Goal: Check status: Check status

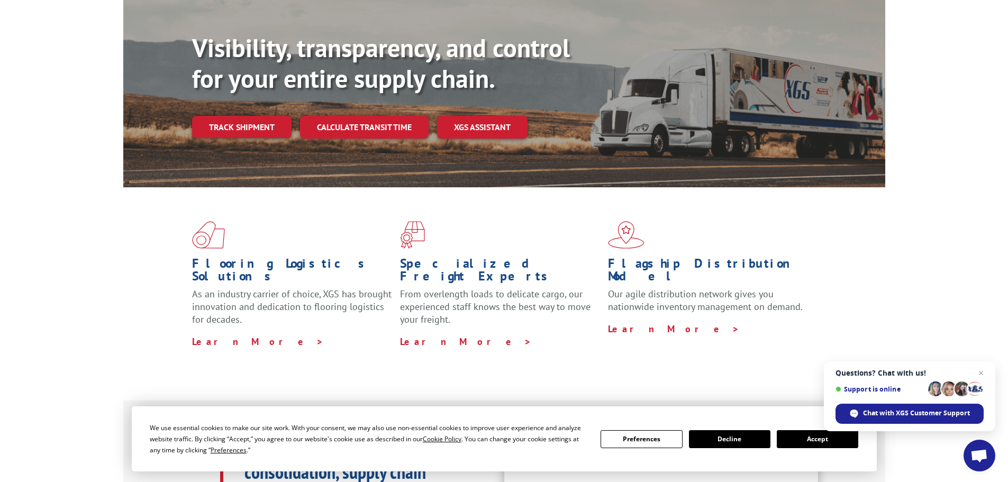
scroll to position [106, 0]
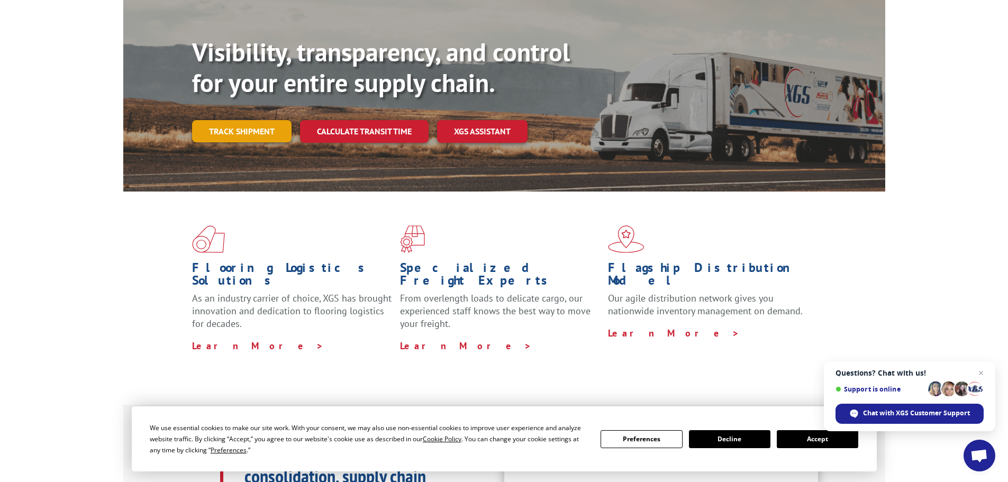
click at [218, 120] on link "Track shipment" at bounding box center [242, 131] width 100 height 22
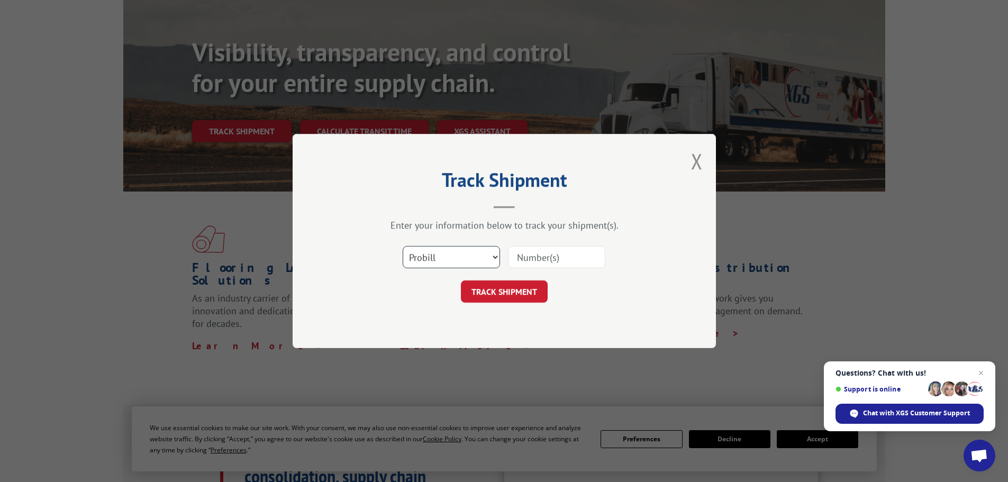
click at [492, 256] on select "Select category... Probill BOL PO" at bounding box center [451, 257] width 97 height 22
select select "po"
click at [403, 246] on select "Select category... Probill BOL PO" at bounding box center [451, 257] width 97 height 22
click at [534, 261] on input at bounding box center [556, 257] width 97 height 22
paste input "89510299"
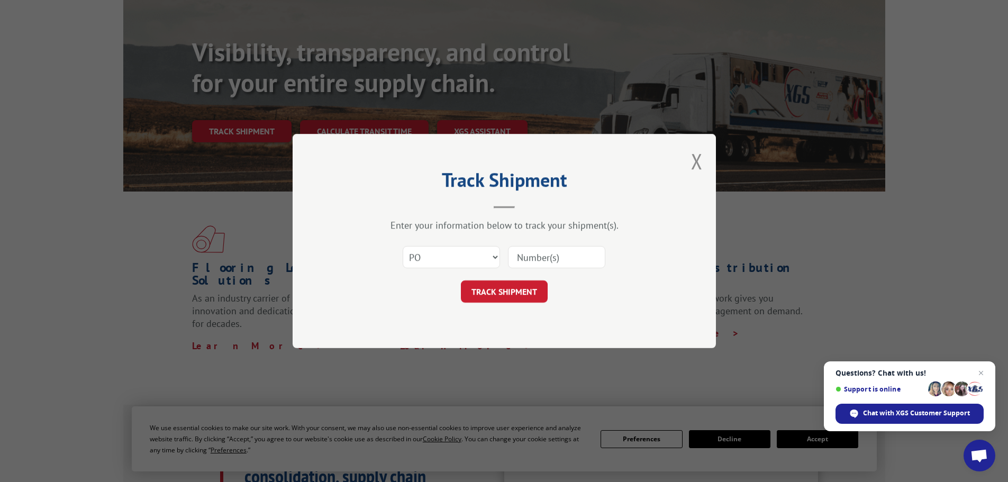
type input "89510299"
click button "TRACK SHIPMENT" at bounding box center [504, 292] width 87 height 22
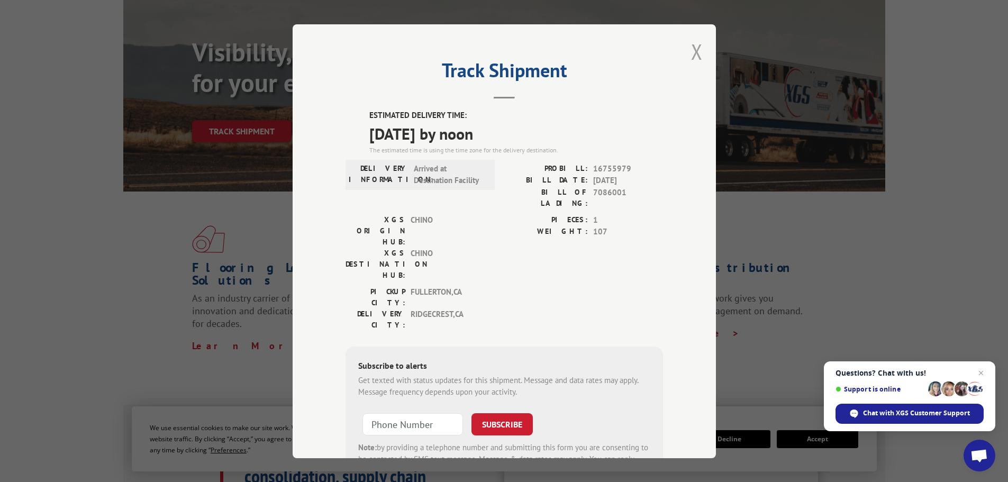
click at [694, 53] on button "Close modal" at bounding box center [697, 52] width 12 height 28
